Goal: Information Seeking & Learning: Learn about a topic

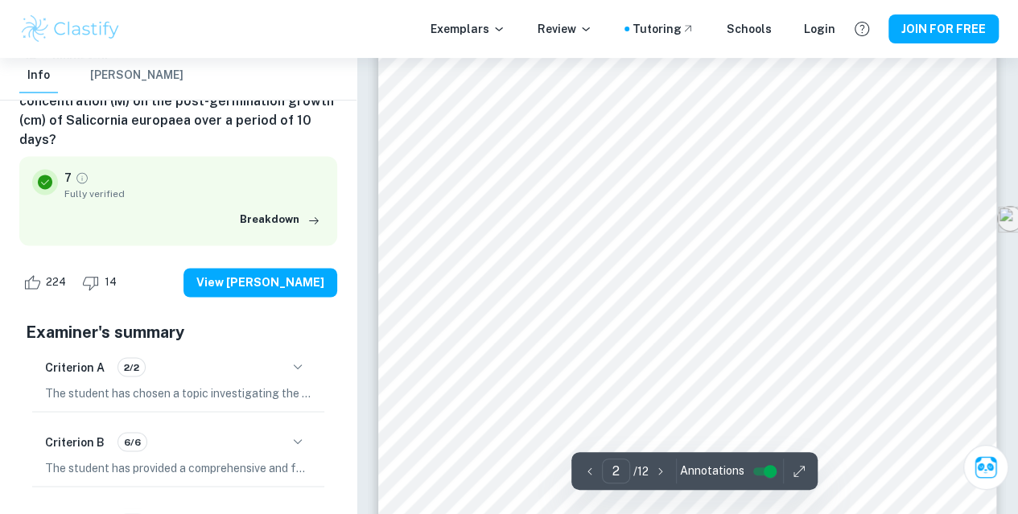
scroll to position [1280, 0]
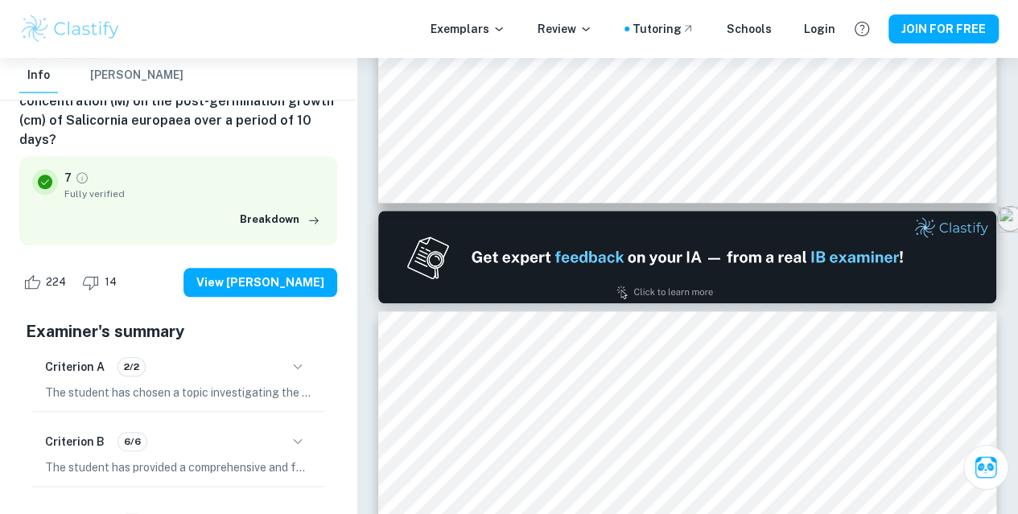
type input "1"
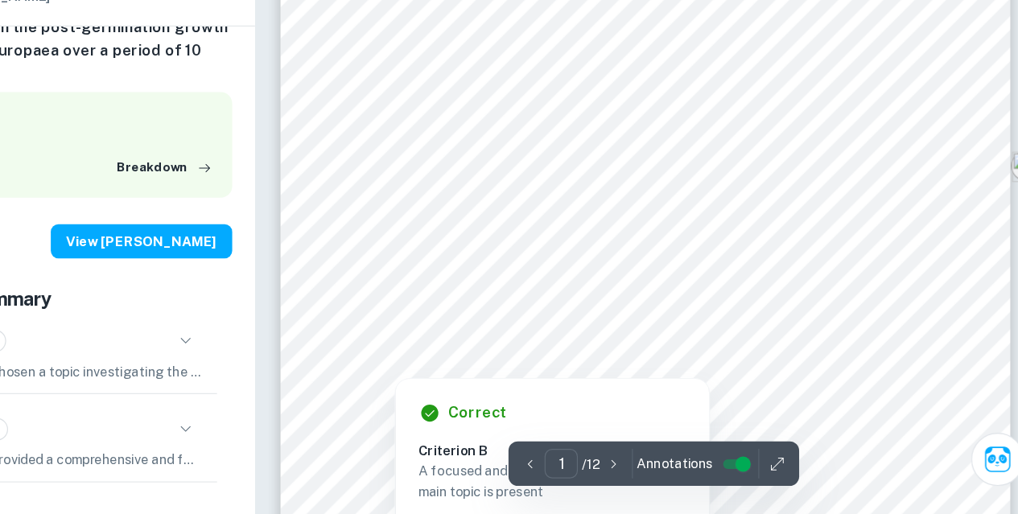
scroll to position [99, 0]
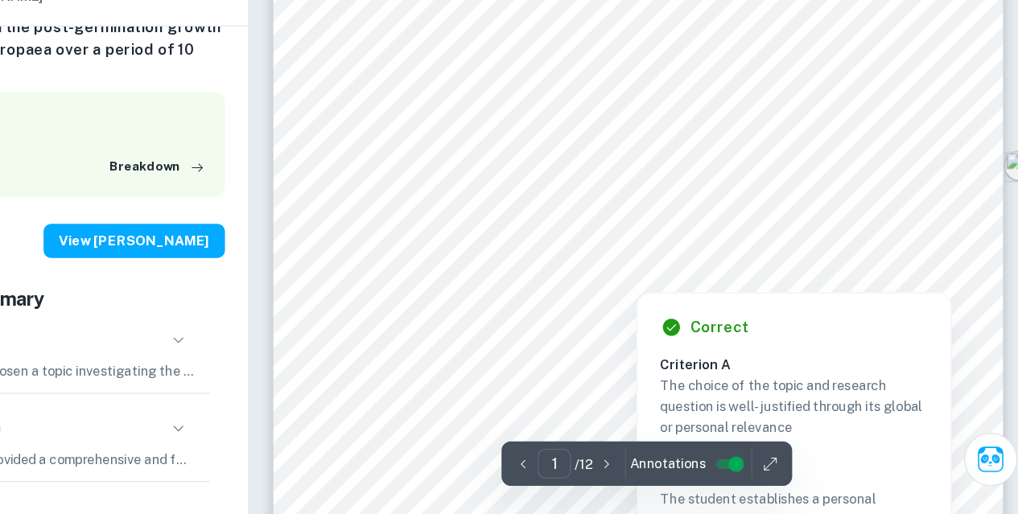
click at [530, 211] on div at bounding box center [687, 207] width 492 height 25
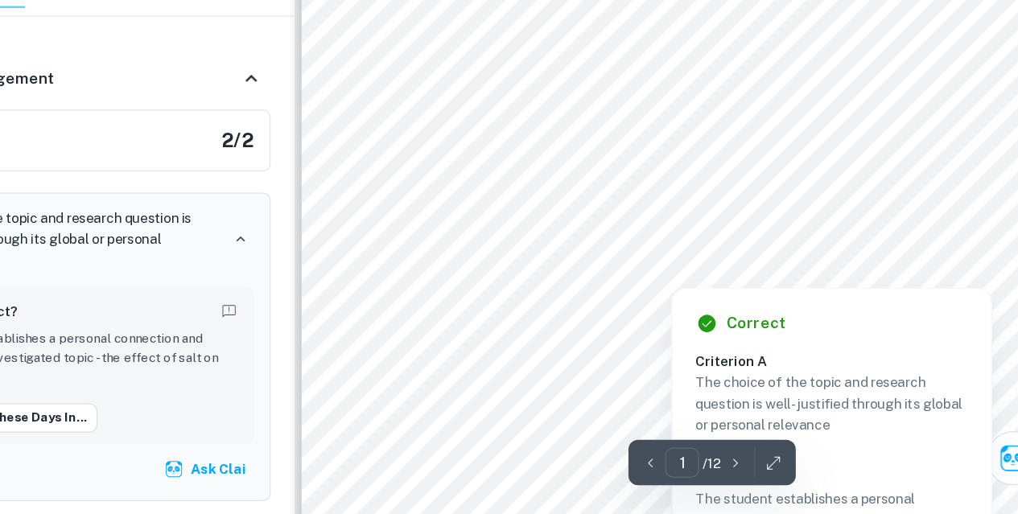
scroll to position [0, 0]
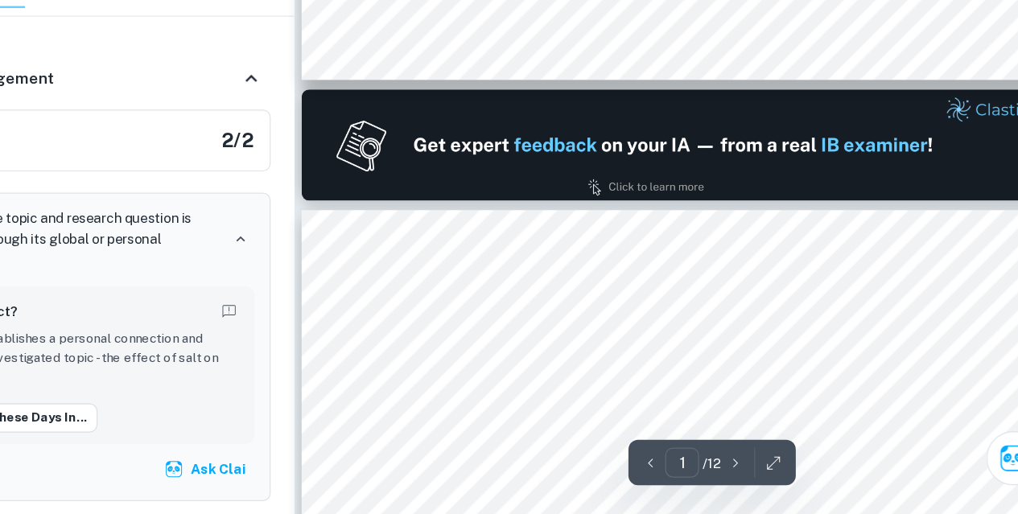
type input "2"
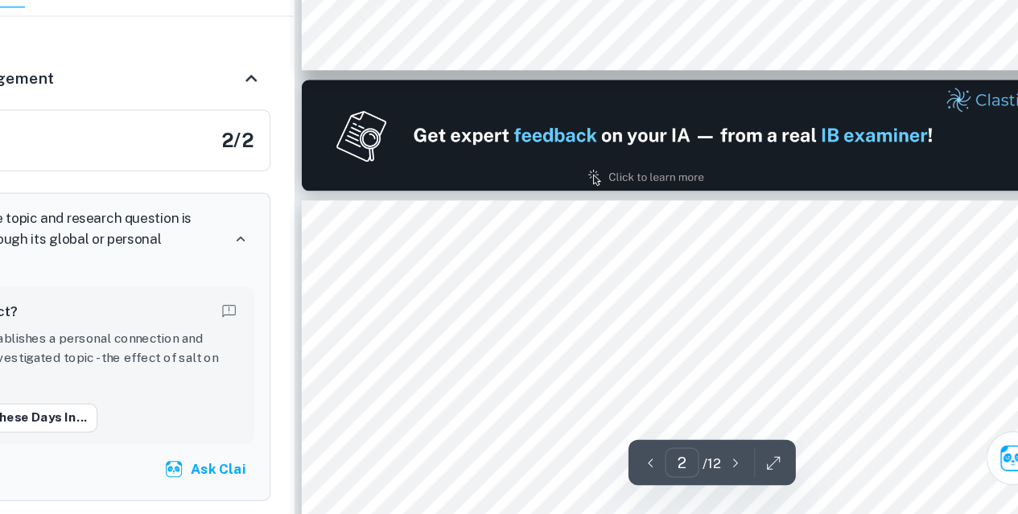
scroll to position [728, 0]
